Goal: Task Accomplishment & Management: Manage account settings

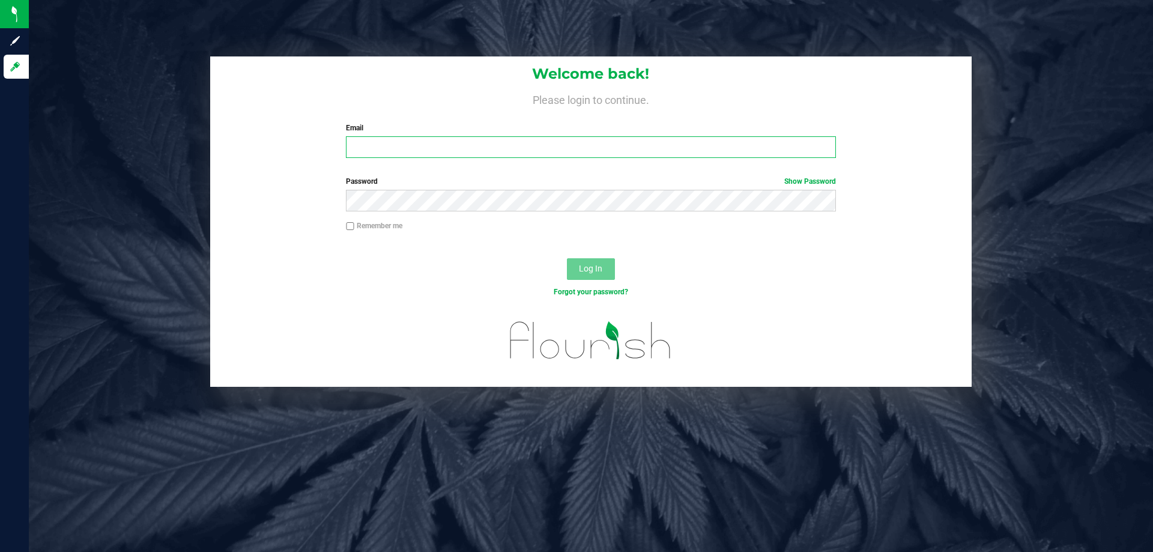
click at [445, 153] on input "Email" at bounding box center [590, 147] width 489 height 22
type input "[EMAIL_ADDRESS][DOMAIN_NAME]"
click at [567, 258] on button "Log In" at bounding box center [591, 269] width 48 height 22
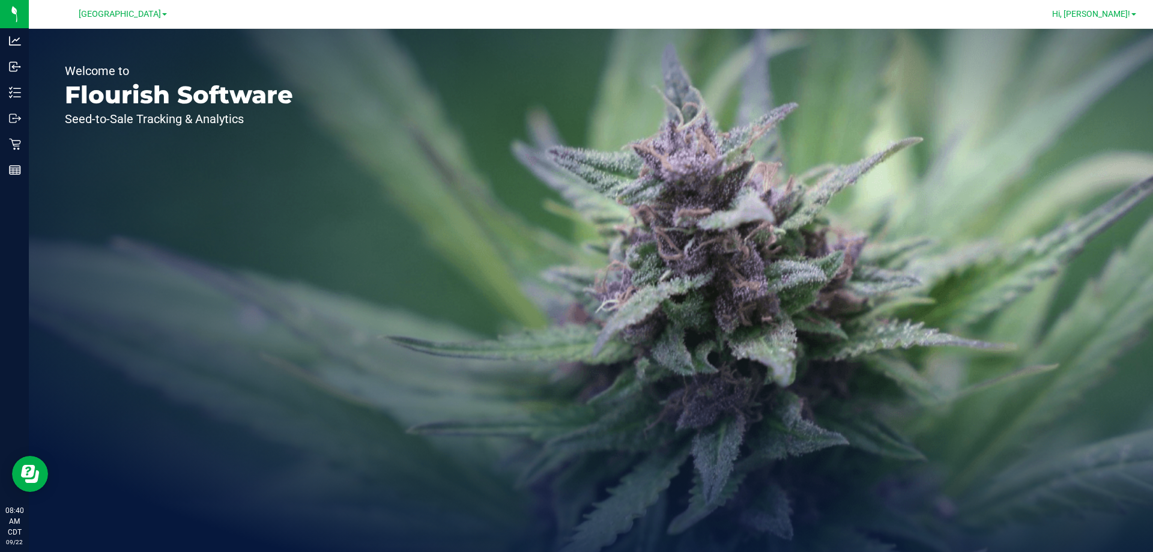
click at [1105, 9] on span "Hi, [PERSON_NAME]!" at bounding box center [1091, 14] width 78 height 10
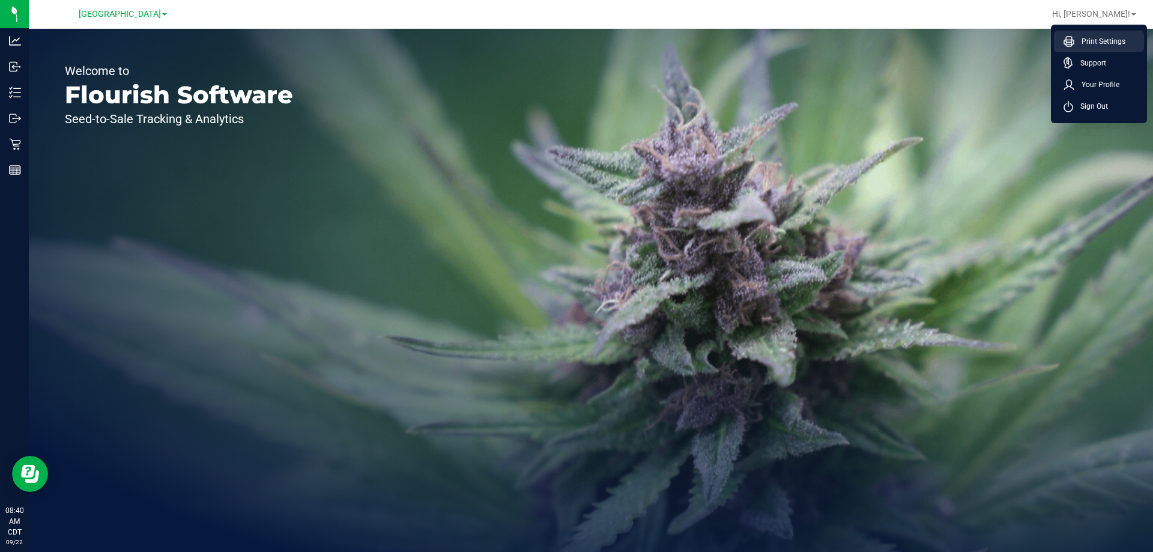
click at [1102, 38] on span "Print Settings" at bounding box center [1099, 41] width 51 height 12
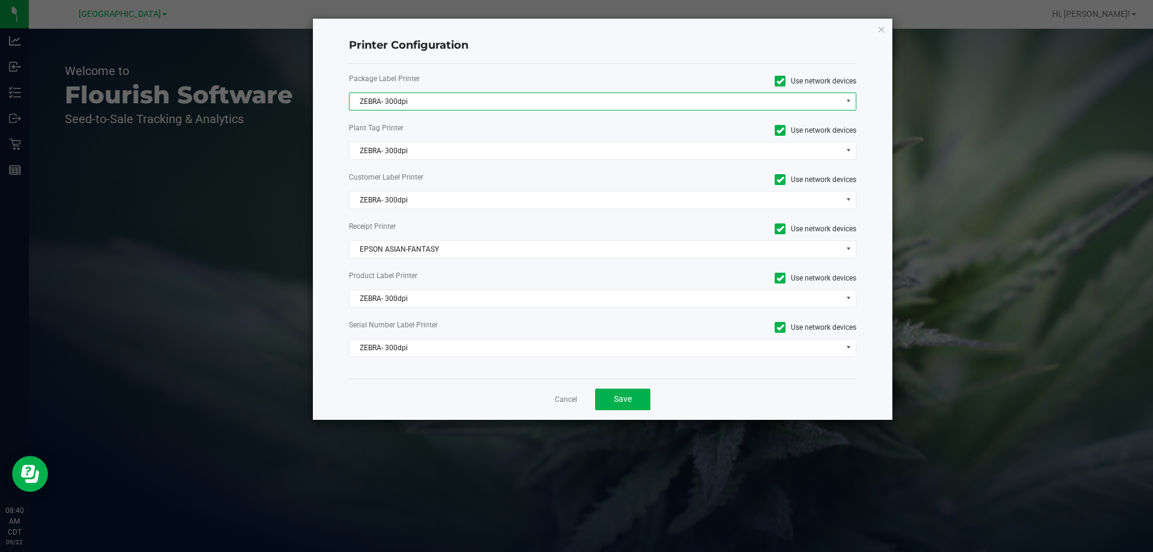
click at [480, 98] on span "ZEBRA- 300dpi" at bounding box center [595, 101] width 492 height 17
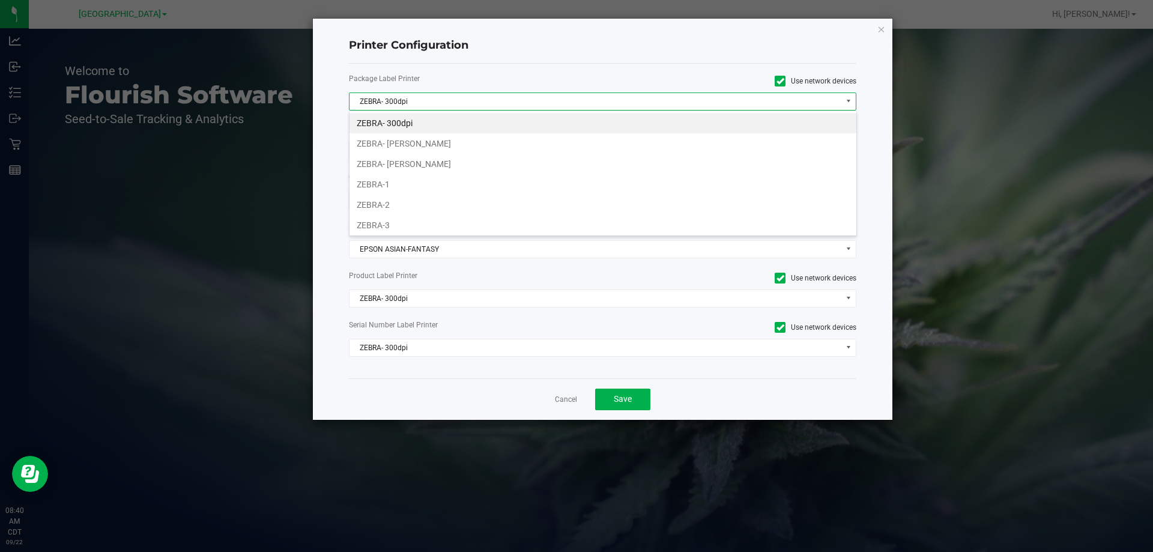
scroll to position [18, 507]
click at [399, 145] on li "ZEBRA- [PERSON_NAME]" at bounding box center [602, 143] width 507 height 20
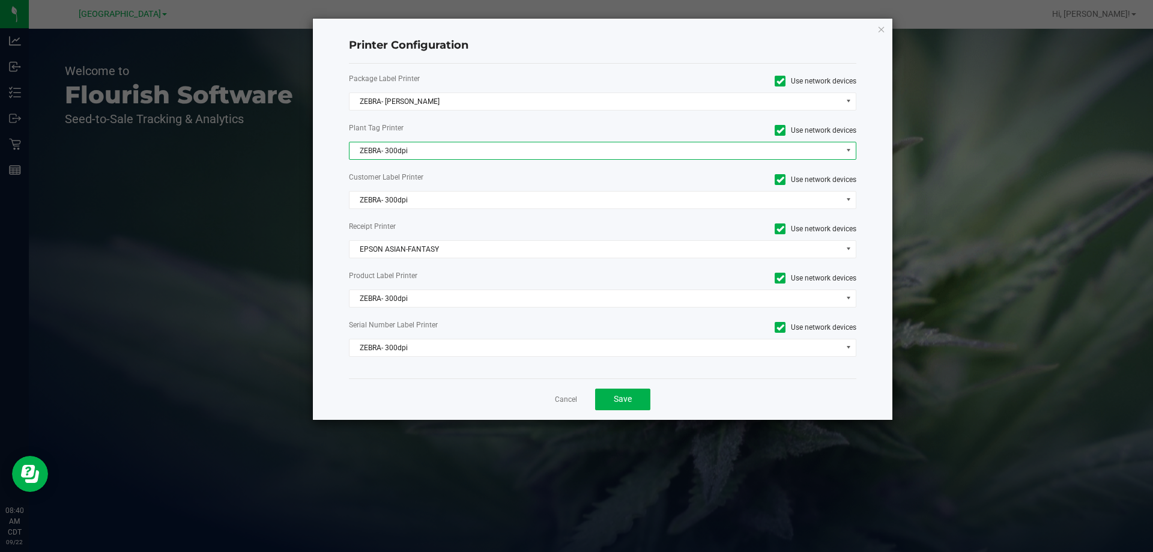
click at [393, 159] on span "ZEBRA- 300dpi" at bounding box center [595, 150] width 492 height 17
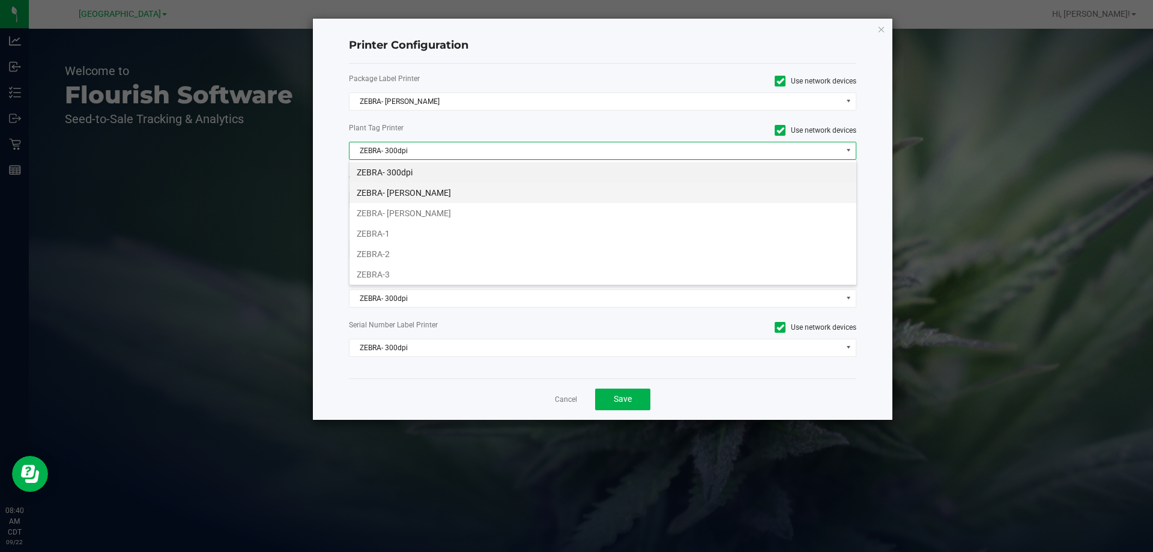
click at [411, 190] on li "ZEBRA- [PERSON_NAME]" at bounding box center [602, 193] width 507 height 20
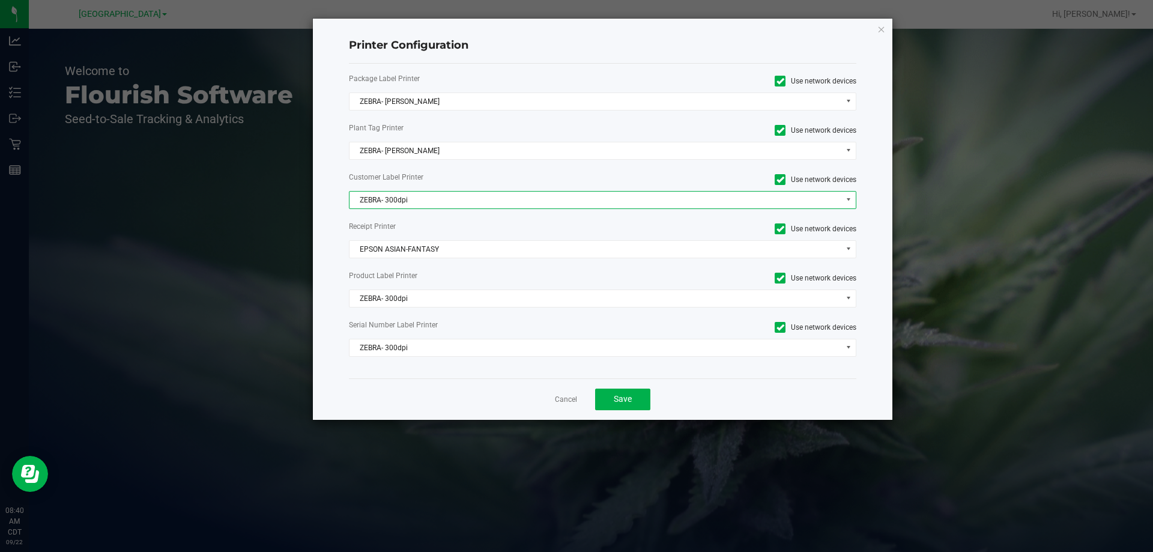
click at [389, 205] on span "ZEBRA- 300dpi" at bounding box center [595, 200] width 492 height 17
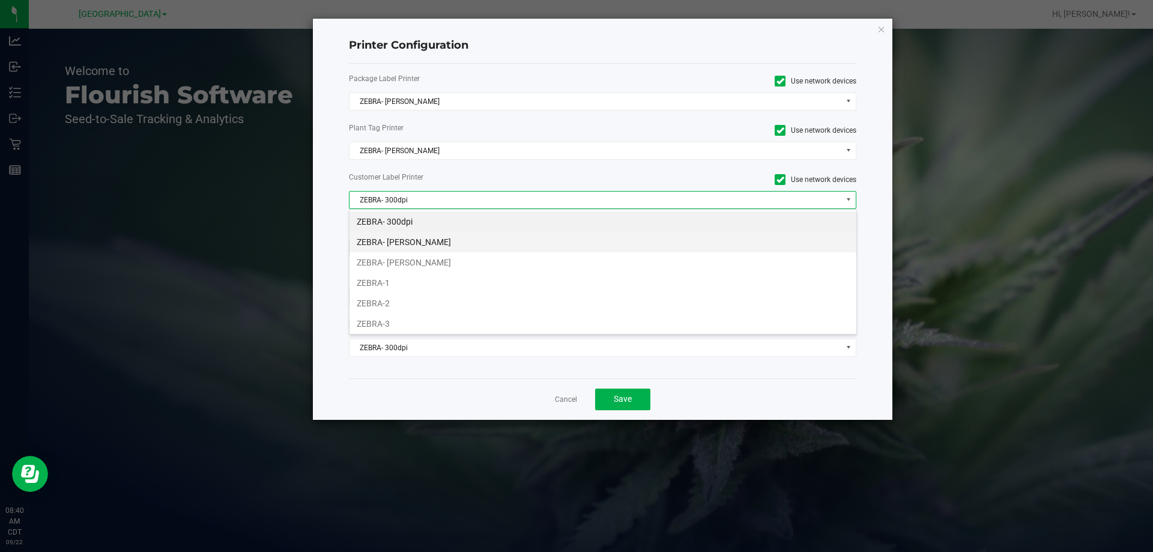
click at [424, 247] on li "ZEBRA- [PERSON_NAME]" at bounding box center [602, 242] width 507 height 20
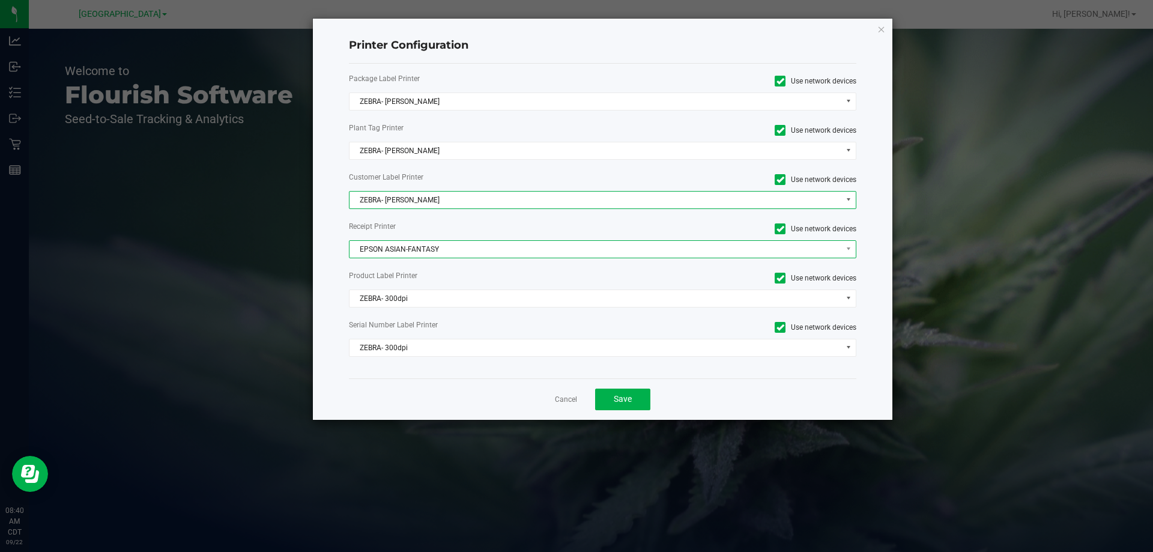
click at [405, 254] on span "EPSON ASIAN-FANTASY" at bounding box center [595, 249] width 492 height 17
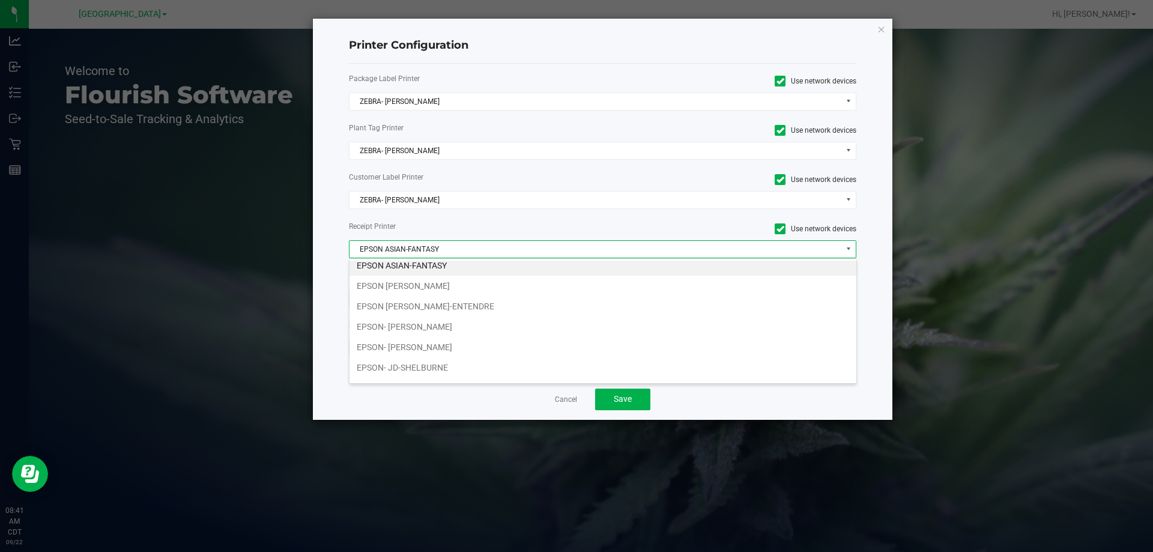
scroll to position [0, 0]
click at [429, 353] on li "EPSON- [PERSON_NAME]" at bounding box center [602, 352] width 507 height 20
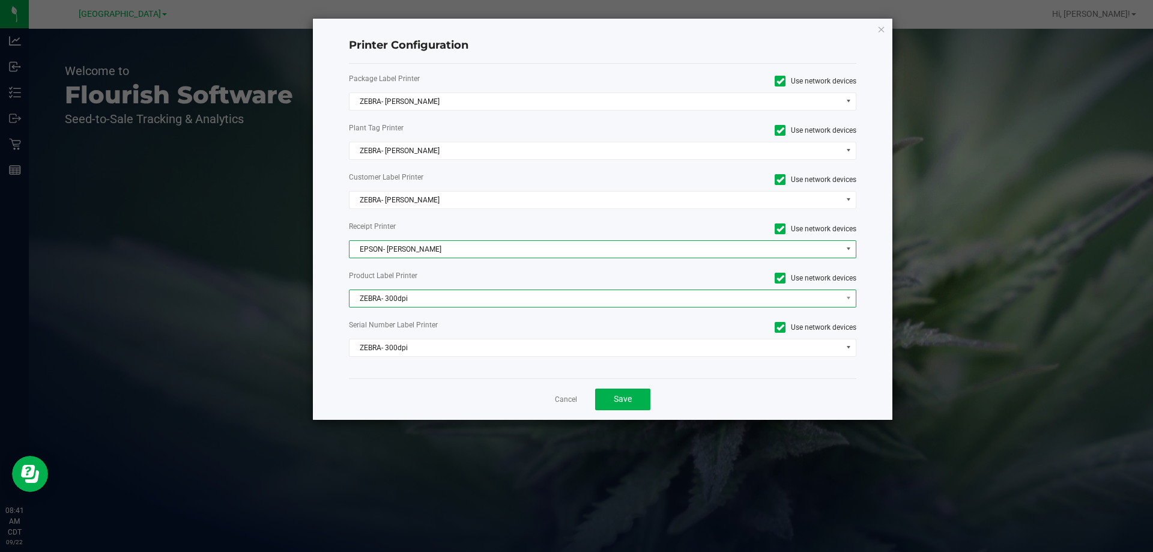
click at [415, 297] on span "ZEBRA- 300dpi" at bounding box center [595, 298] width 492 height 17
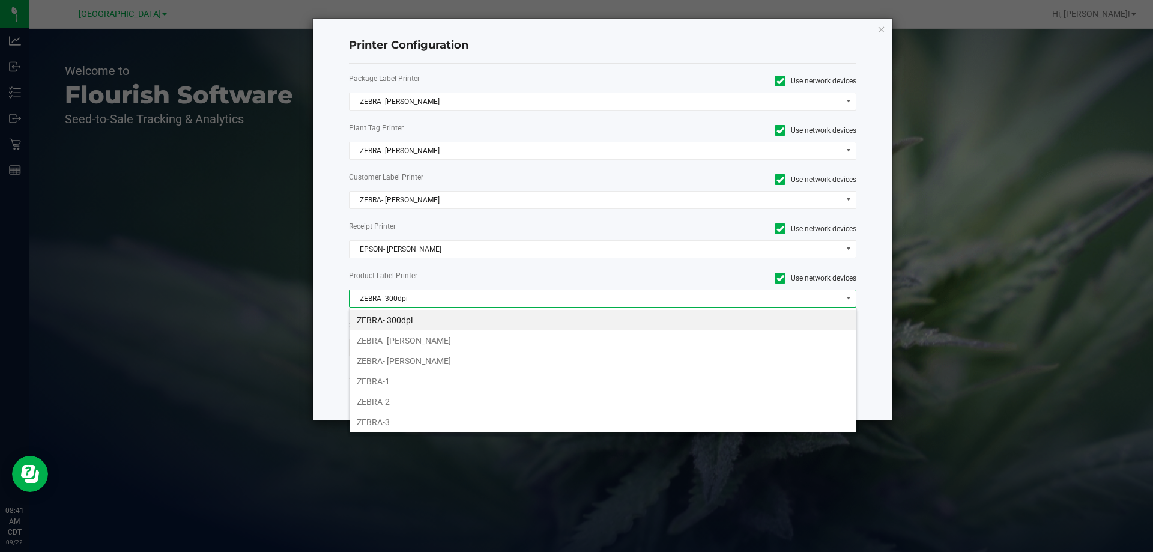
scroll to position [18, 507]
click at [415, 342] on li "ZEBRA- [PERSON_NAME]" at bounding box center [602, 340] width 507 height 20
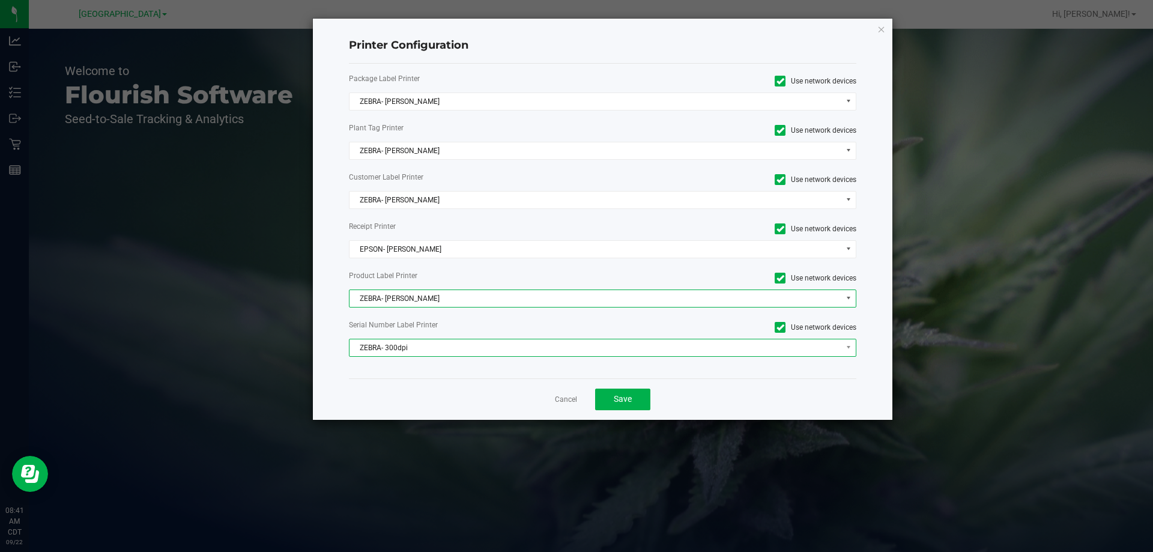
click at [415, 343] on span "ZEBRA- 300dpi" at bounding box center [595, 347] width 492 height 17
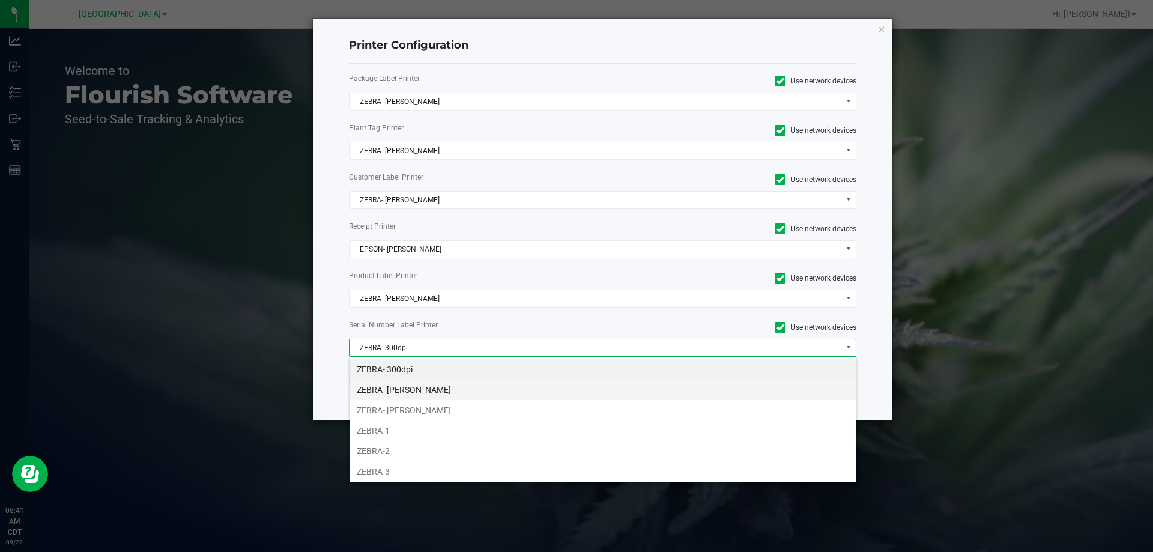
click at [423, 392] on li "ZEBRA- [PERSON_NAME]" at bounding box center [602, 389] width 507 height 20
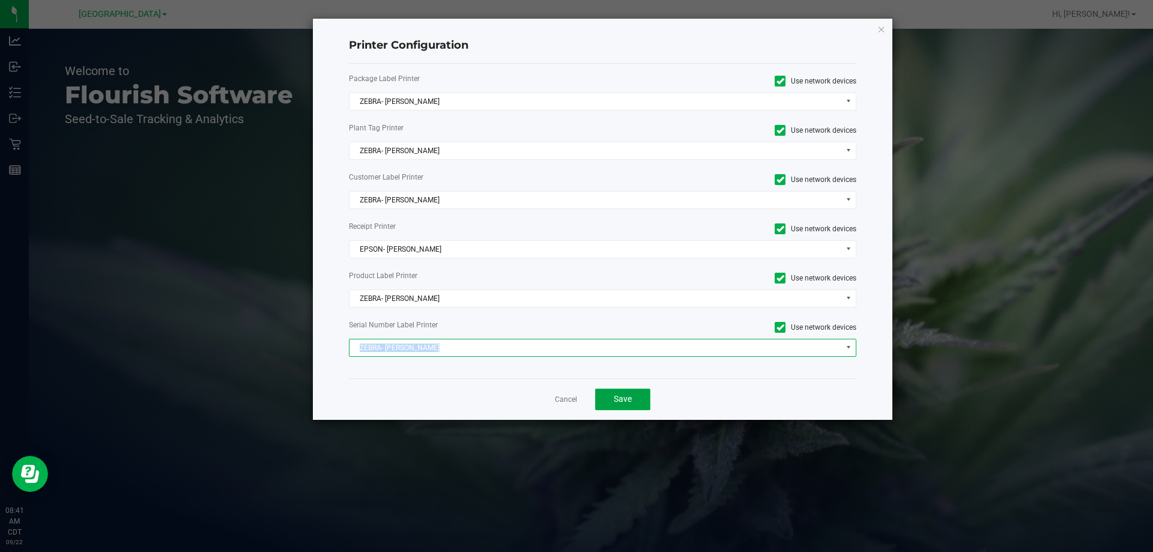
click at [625, 396] on span "Save" at bounding box center [623, 399] width 18 height 10
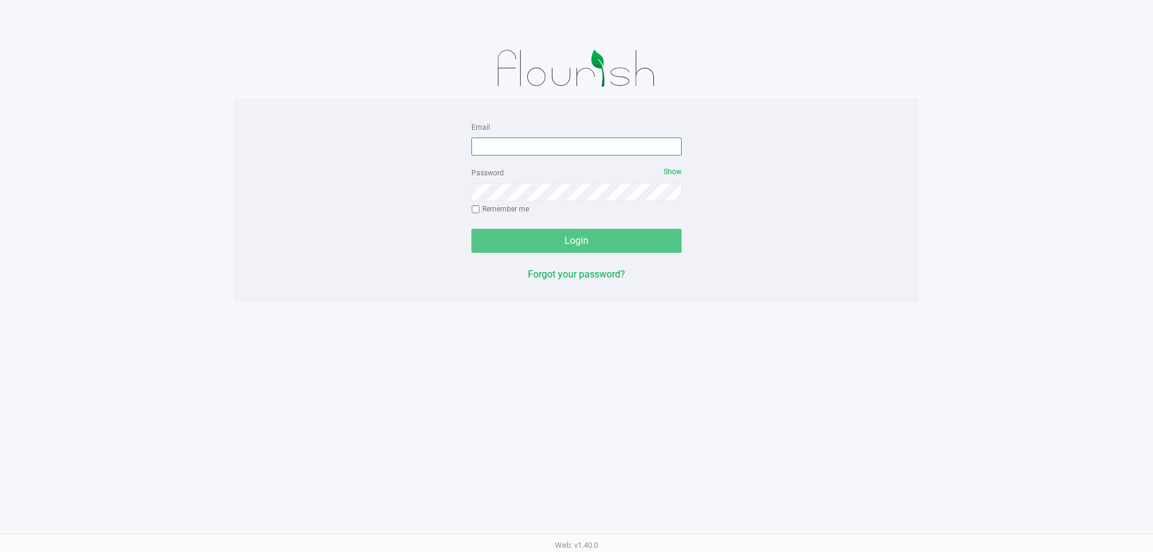
click at [527, 142] on input "Email" at bounding box center [576, 146] width 210 height 18
type input "[EMAIL_ADDRESS][DOMAIN_NAME]"
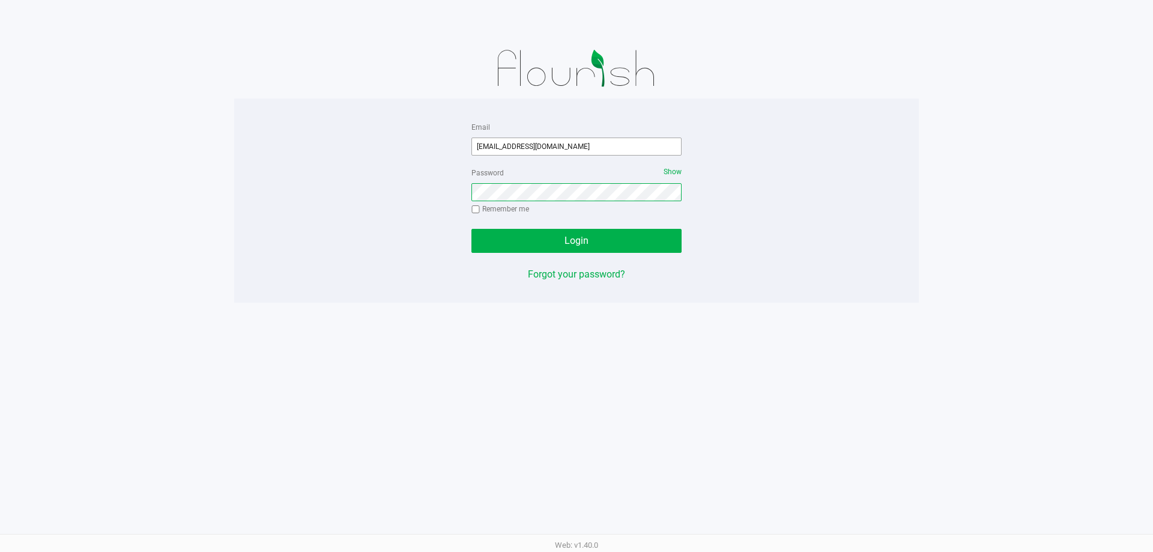
click at [471, 229] on button "Login" at bounding box center [576, 241] width 210 height 24
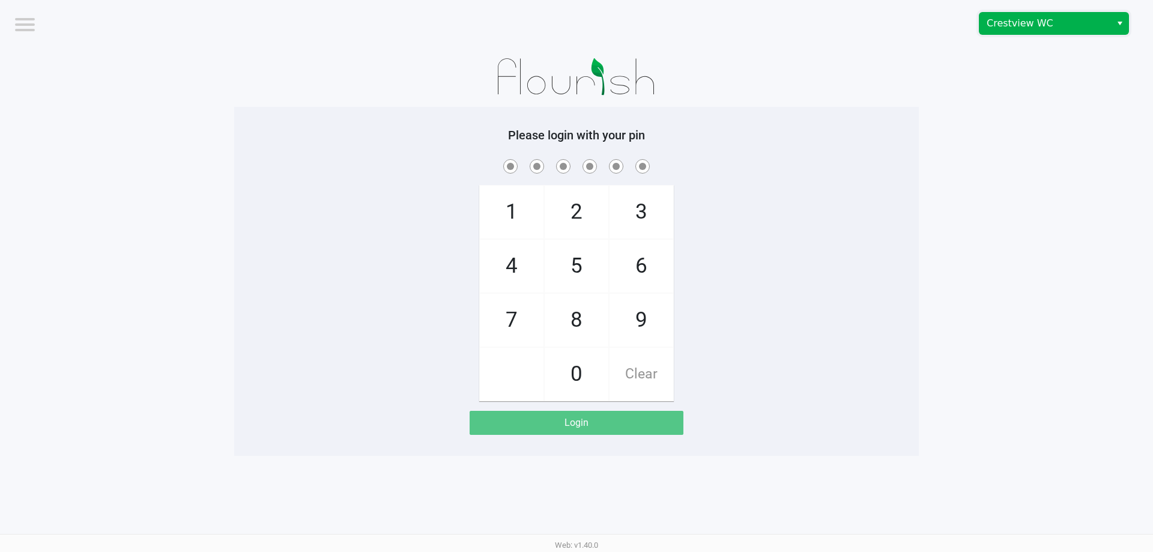
click at [1031, 19] on span "Crestview WC" at bounding box center [1044, 23] width 117 height 14
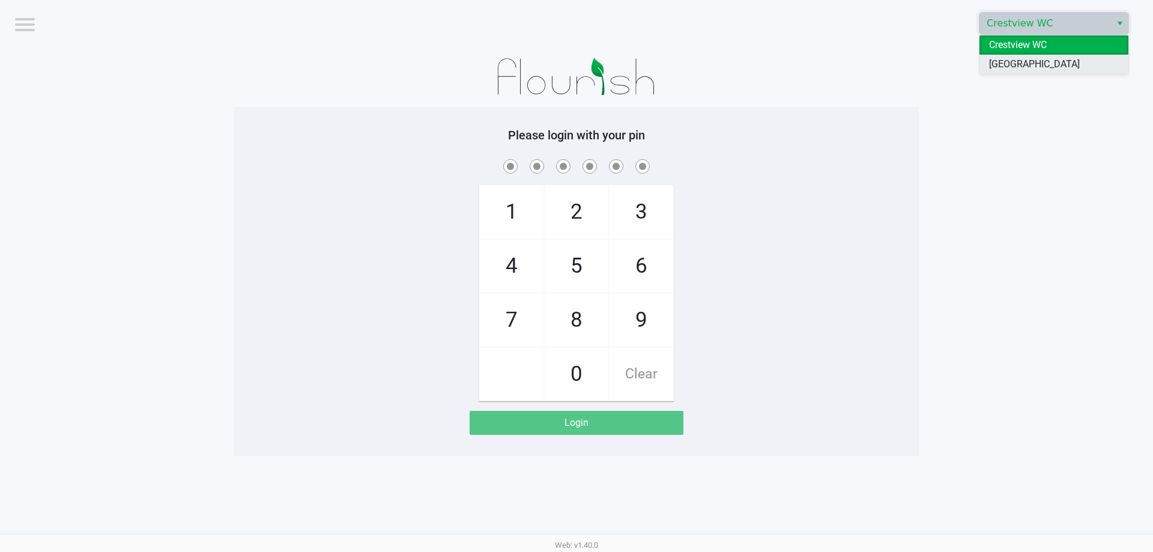
click at [1017, 59] on span "[GEOGRAPHIC_DATA]" at bounding box center [1034, 64] width 91 height 14
checkbox input "true"
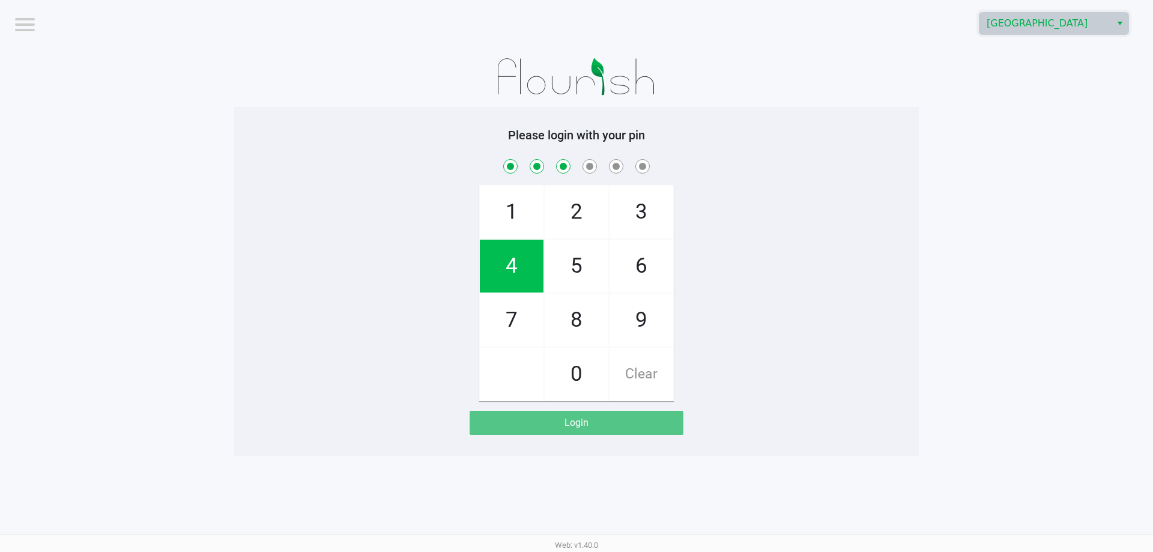
checkbox input "true"
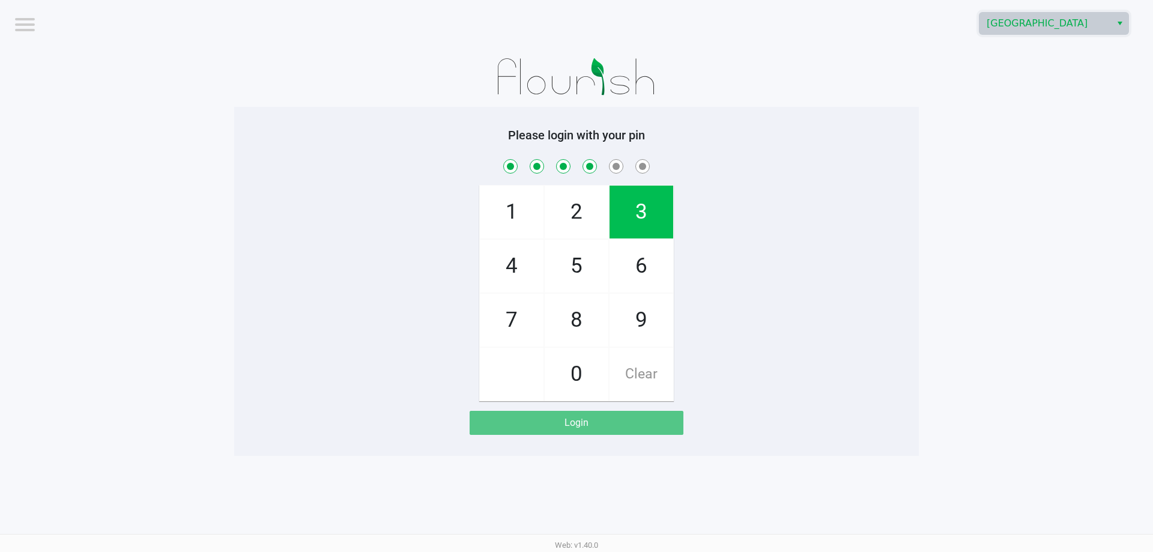
checkbox input "true"
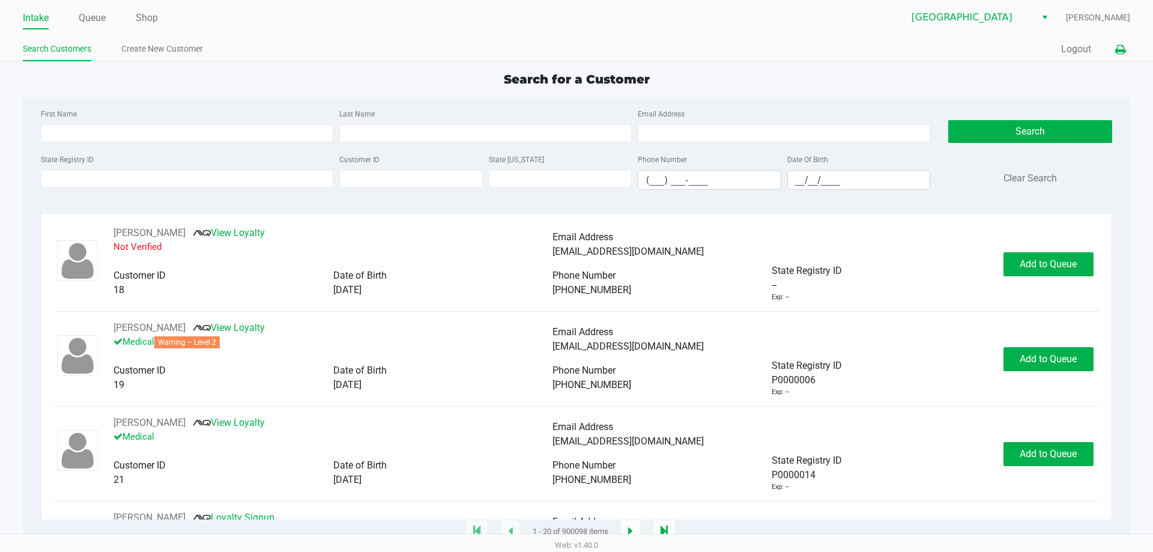
click at [1123, 46] on icon at bounding box center [1120, 50] width 10 height 8
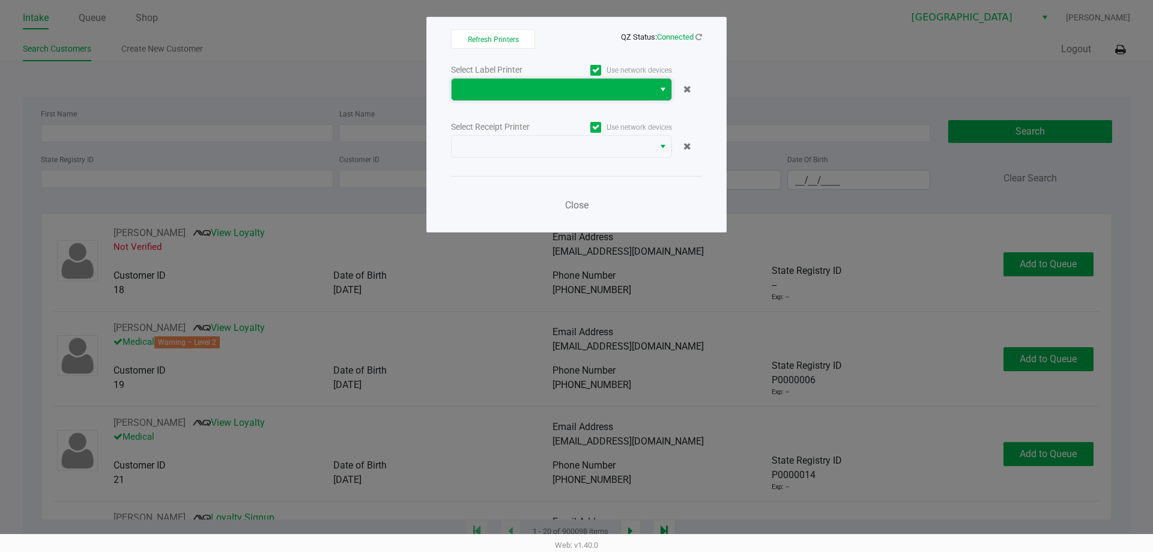
click at [627, 93] on span at bounding box center [553, 89] width 188 height 14
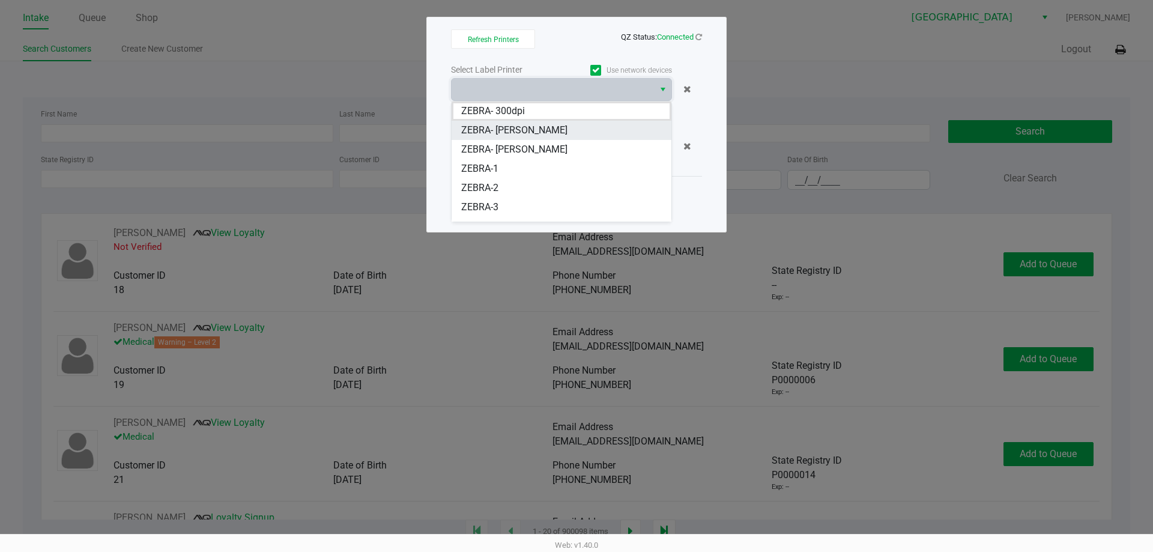
click at [531, 136] on span "ZEBRA- [PERSON_NAME]" at bounding box center [514, 130] width 106 height 14
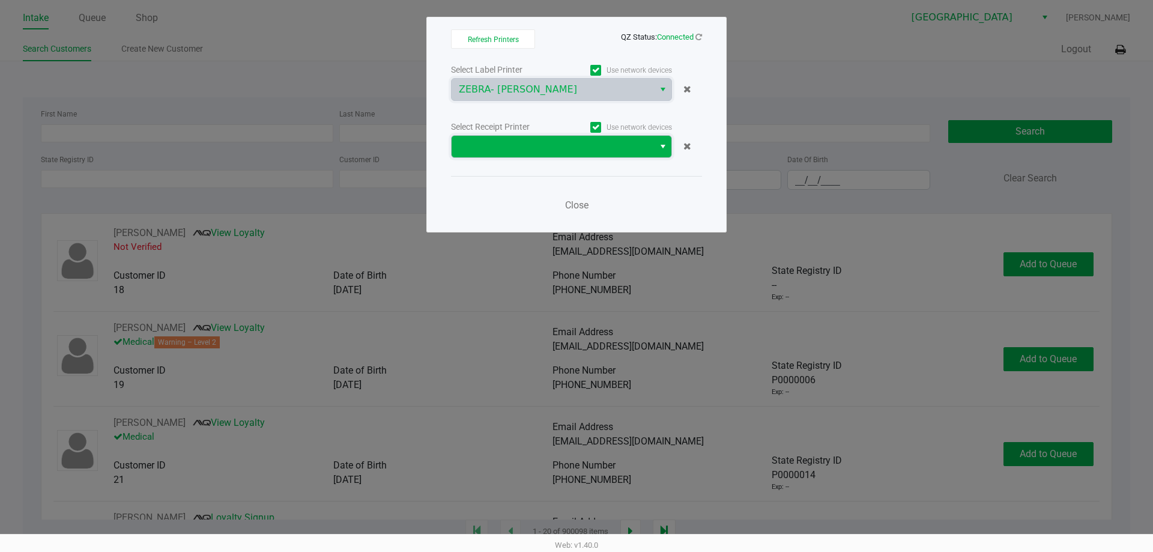
click at [507, 141] on span at bounding box center [553, 146] width 188 height 14
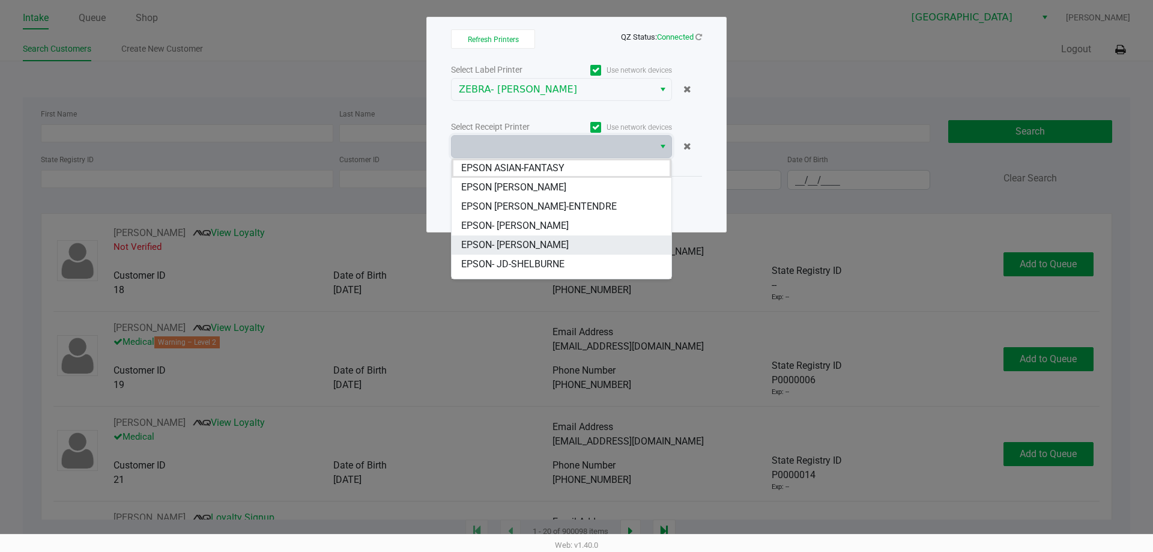
drag, startPoint x: 507, startPoint y: 234, endPoint x: 510, endPoint y: 247, distance: 12.8
click at [510, 247] on ul "EPSON ASIAN-FANTASY EPSON JAY MCCARROLL EPSON JAY-ENTENDRE EPSON- JAY-SEAN EPSO…" at bounding box center [561, 274] width 220 height 231
click at [510, 247] on span "EPSON- [PERSON_NAME]" at bounding box center [514, 245] width 107 height 14
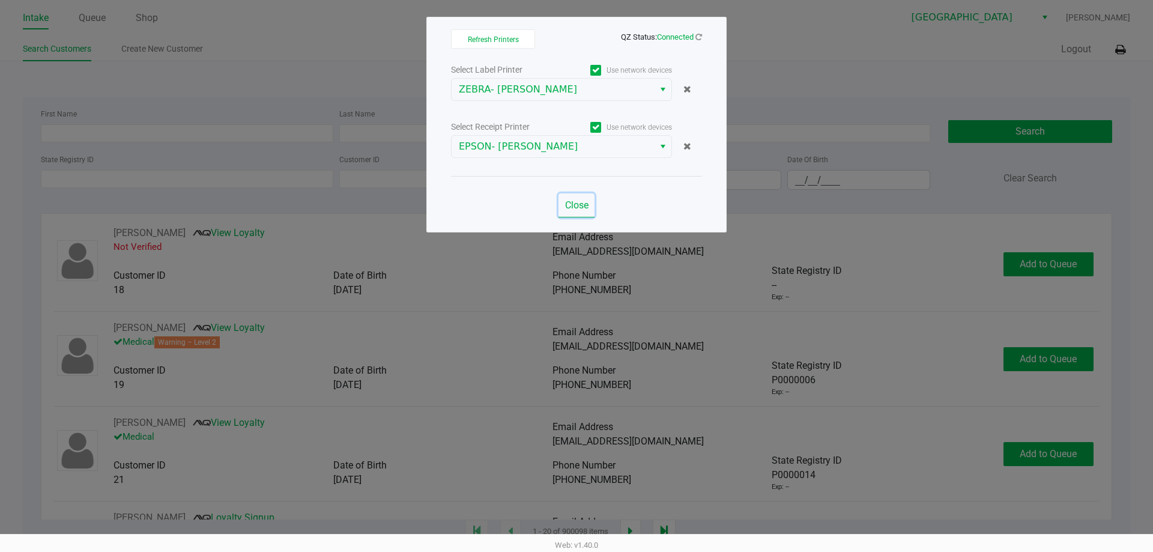
click at [572, 201] on span "Close" at bounding box center [576, 204] width 23 height 11
